Goal: Task Accomplishment & Management: Use online tool/utility

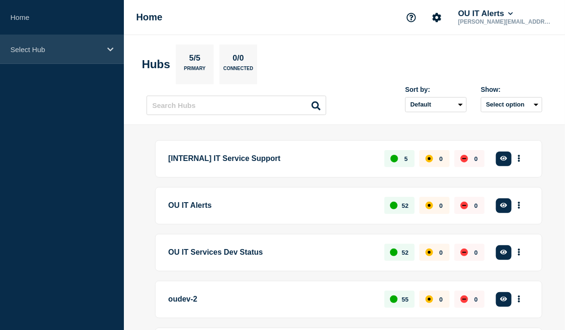
click at [86, 57] on div "Select Hub" at bounding box center [62, 49] width 124 height 29
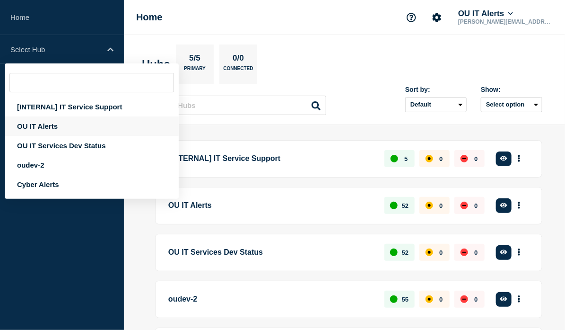
click at [59, 128] on div "OU IT Alerts" at bounding box center [92, 125] width 174 height 19
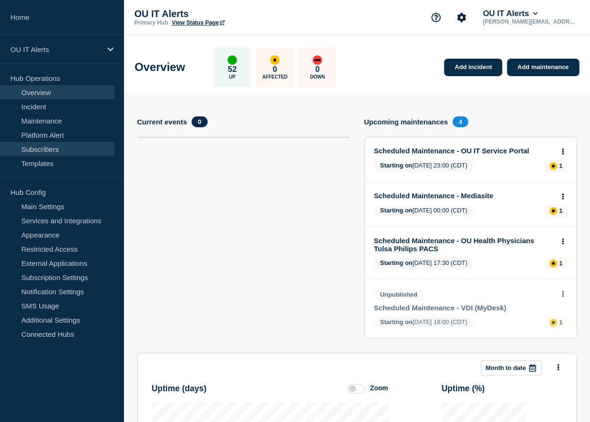
click at [47, 149] on link "Subscribers" at bounding box center [57, 149] width 114 height 14
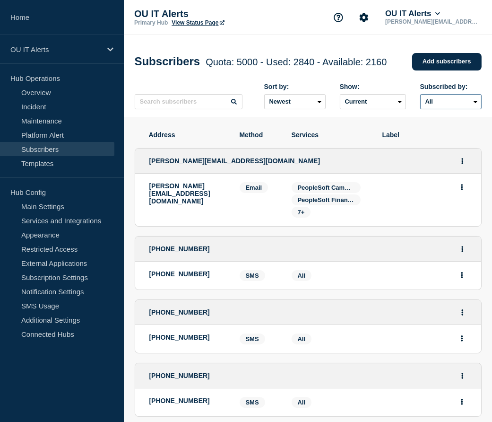
click at [461, 104] on select "All Email Slack SMS Teams Webhook" at bounding box center [451, 101] width 61 height 15
click at [421, 96] on select "All Email Slack SMS Teams Webhook" at bounding box center [451, 101] width 61 height 15
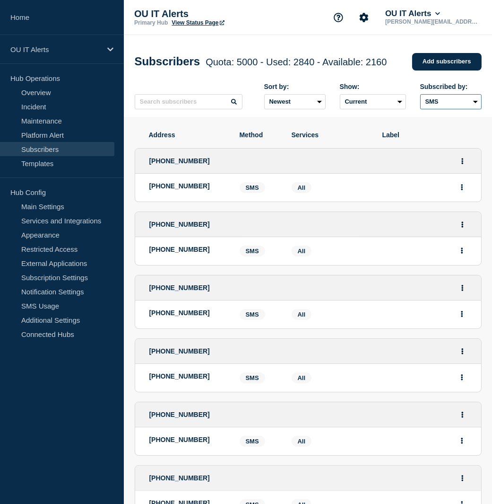
click at [441, 109] on select "All Email Slack SMS Teams Webhook" at bounding box center [451, 101] width 61 height 15
click at [421, 96] on select "All Email Slack SMS Teams Webhook" at bounding box center [451, 101] width 61 height 15
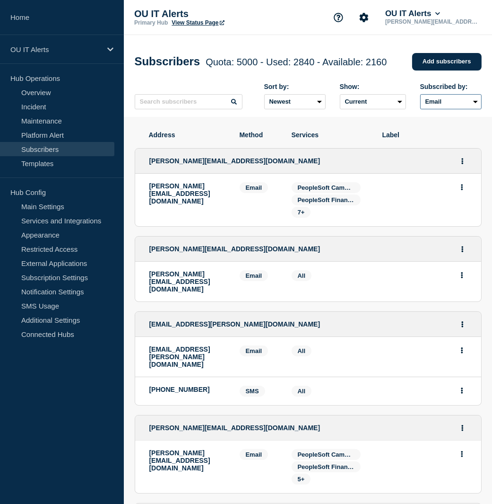
click at [461, 105] on select "All Email Slack SMS Teams Webhook" at bounding box center [451, 101] width 61 height 15
click at [421, 96] on select "All Email Slack SMS Teams Webhook" at bounding box center [451, 101] width 61 height 15
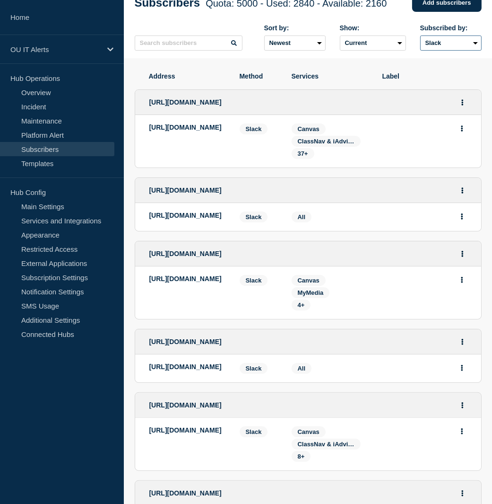
scroll to position [11, 0]
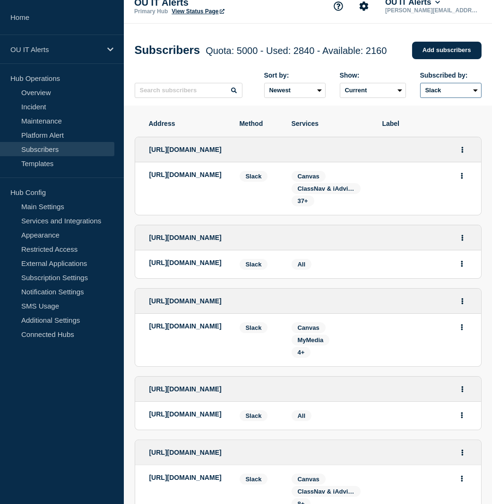
click at [439, 88] on select "All Email Slack SMS Teams Webhook" at bounding box center [451, 90] width 61 height 15
click at [421, 85] on select "All Email Slack SMS Teams Webhook" at bounding box center [451, 90] width 61 height 15
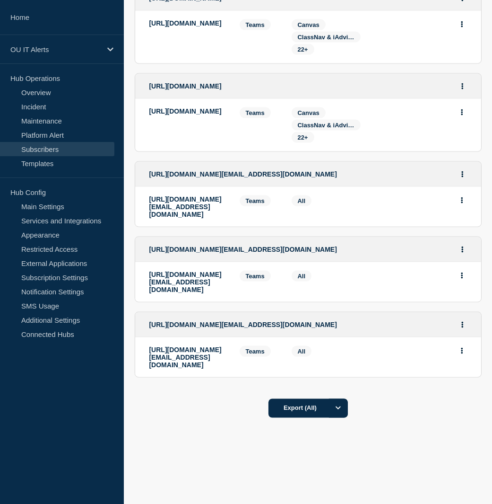
scroll to position [2338, 0]
click at [339, 329] on icon "Options" at bounding box center [339, 408] width 6 height 6
click at [328, 329] on li "Filtered" at bounding box center [308, 450] width 79 height 22
click at [301, 329] on button "Export (Filtered)" at bounding box center [308, 408] width 84 height 19
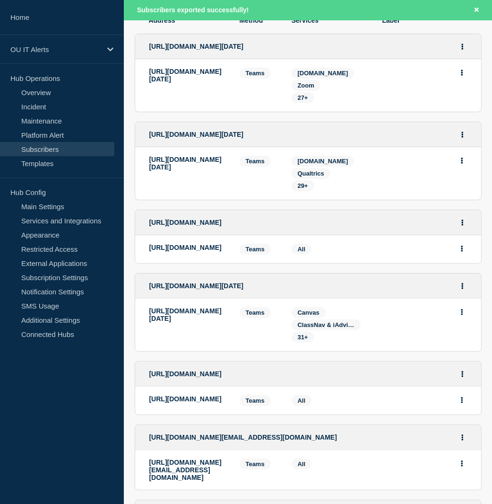
scroll to position [0, 0]
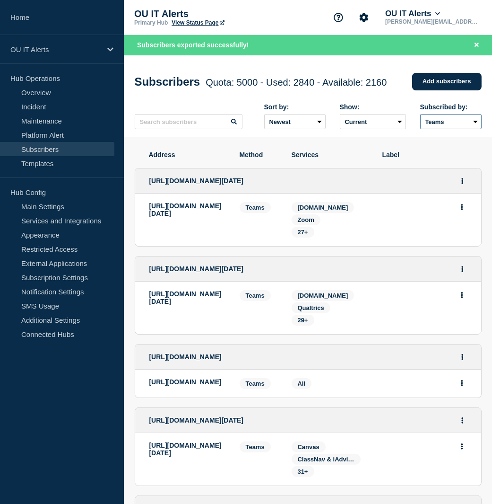
click at [452, 122] on select "All Email Slack SMS Teams Webhook" at bounding box center [451, 121] width 61 height 15
click at [421, 116] on select "All Email Slack SMS Teams Webhook" at bounding box center [451, 121] width 61 height 15
click at [458, 119] on select "All Email Slack SMS Teams Webhook" at bounding box center [451, 121] width 61 height 15
select select "webhook"
click at [421, 116] on select "All Email Slack SMS Teams Webhook" at bounding box center [451, 121] width 61 height 15
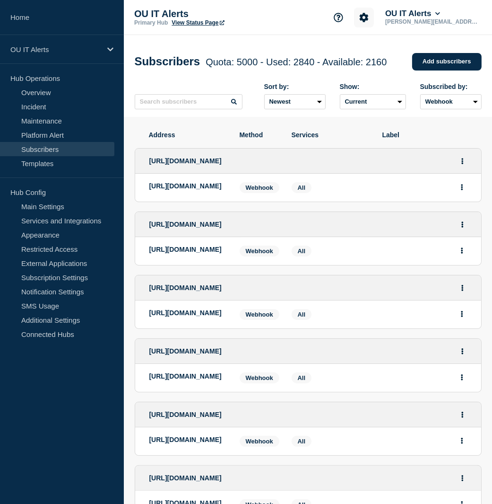
click at [369, 17] on icon "Account settings" at bounding box center [363, 17] width 9 height 9
click at [385, 70] on link "Analytics" at bounding box center [385, 68] width 28 height 8
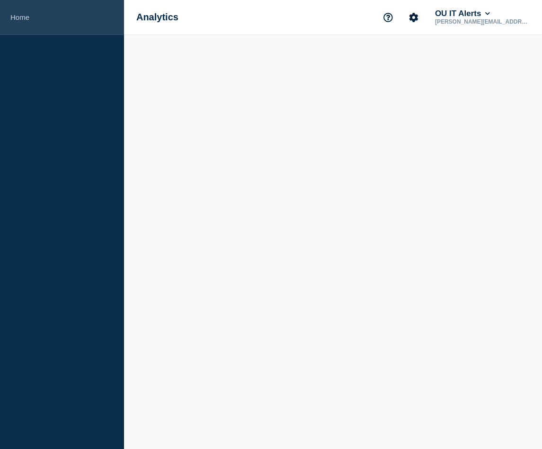
click at [36, 19] on link "Home" at bounding box center [62, 17] width 124 height 35
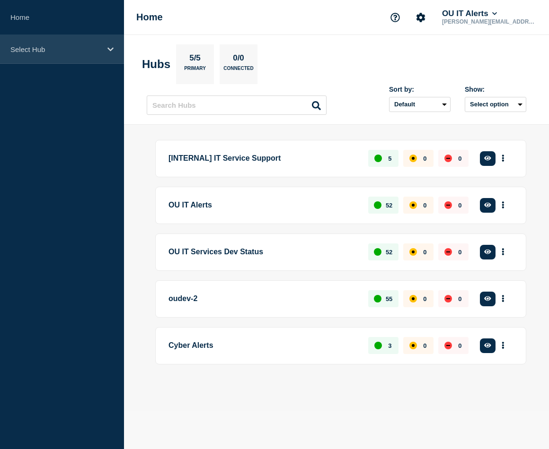
click at [46, 47] on p "Select Hub" at bounding box center [55, 49] width 91 height 8
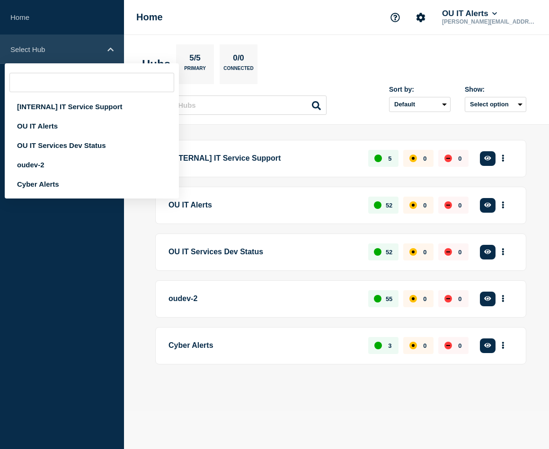
click at [46, 47] on p "Select Hub" at bounding box center [55, 49] width 91 height 8
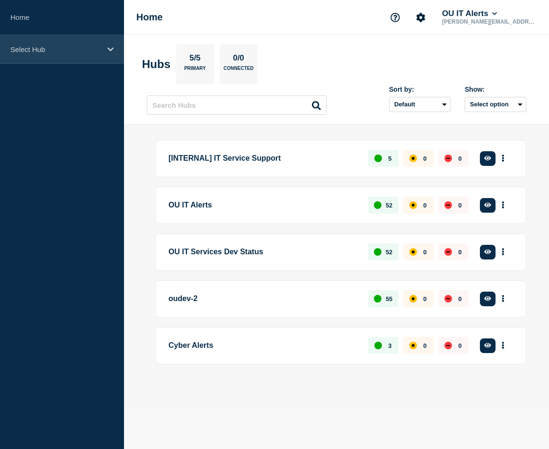
click at [79, 48] on p "Select Hub" at bounding box center [55, 49] width 91 height 8
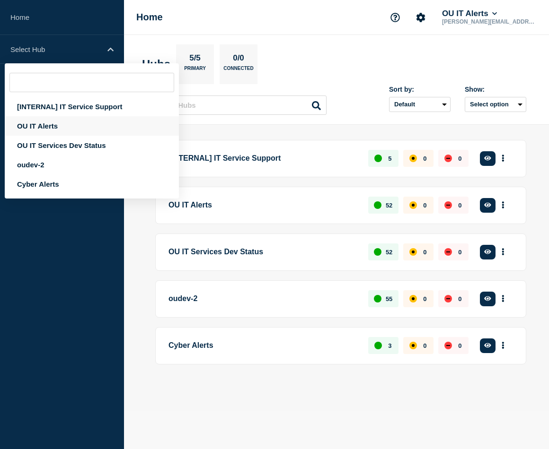
click at [65, 126] on div "OU IT Alerts" at bounding box center [92, 125] width 174 height 19
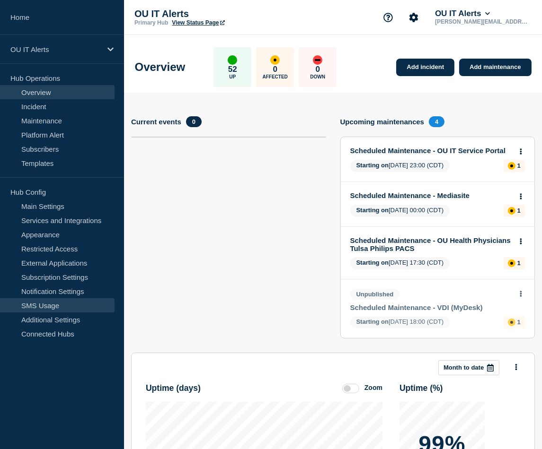
click at [45, 306] on link "SMS Usage" at bounding box center [57, 305] width 114 height 14
